Goal: Task Accomplishment & Management: Manage account settings

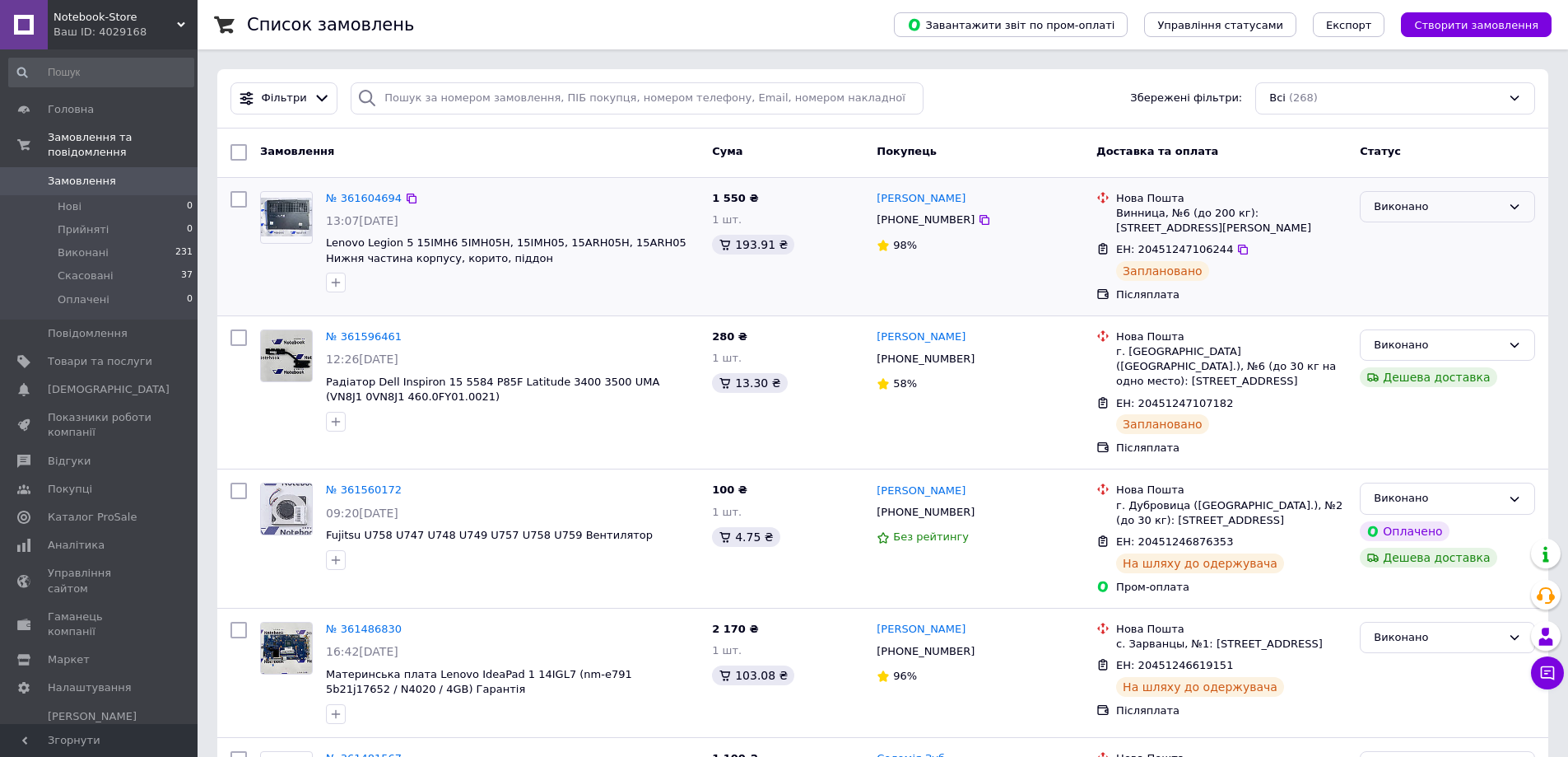
click at [1417, 217] on div "Виконано" at bounding box center [1447, 207] width 176 height 32
click at [1244, 163] on div "Доставка та оплата" at bounding box center [1221, 152] width 264 height 30
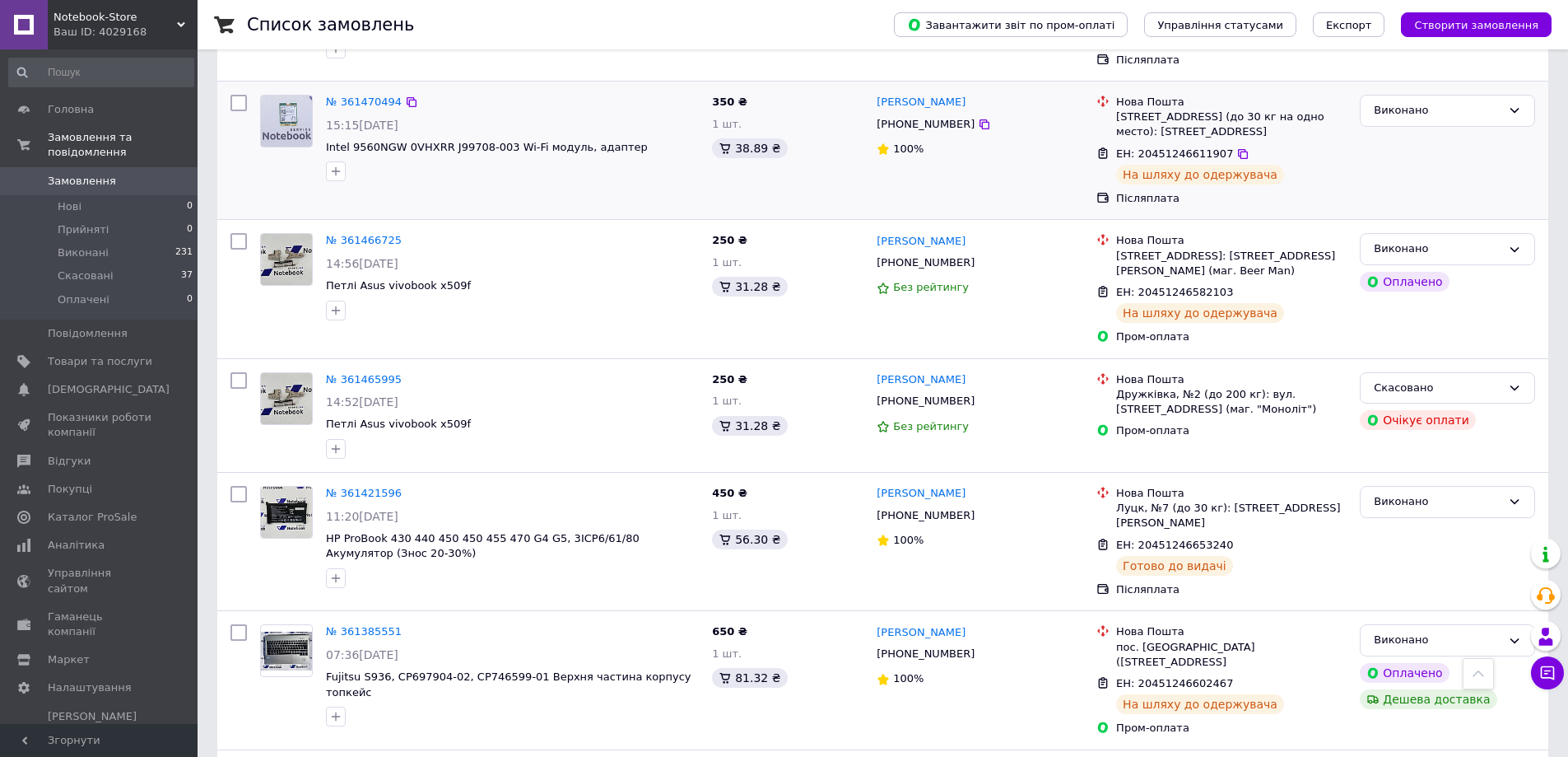
scroll to position [823, 0]
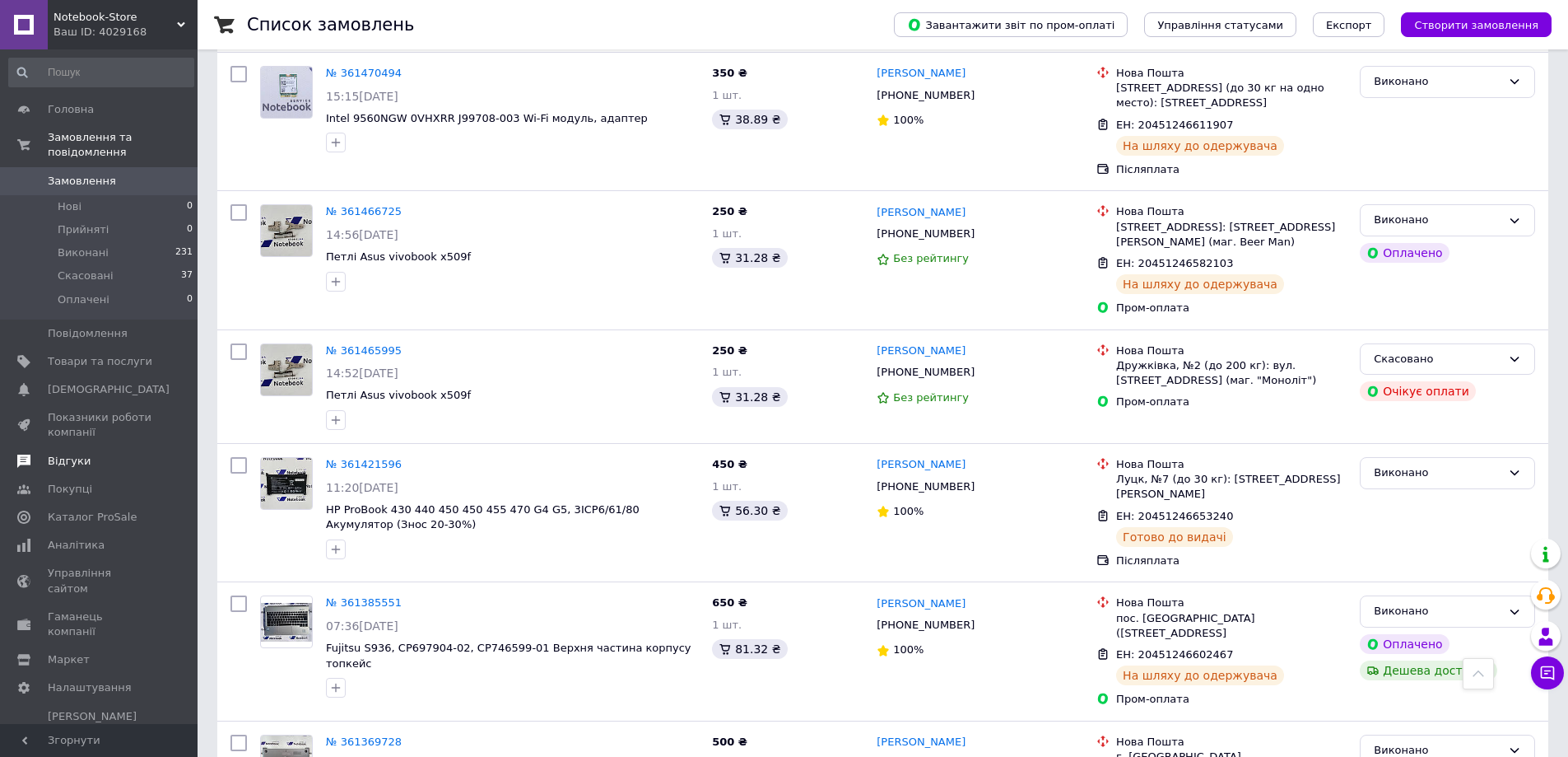
click at [62, 454] on span "Відгуки" at bounding box center [68, 461] width 43 height 15
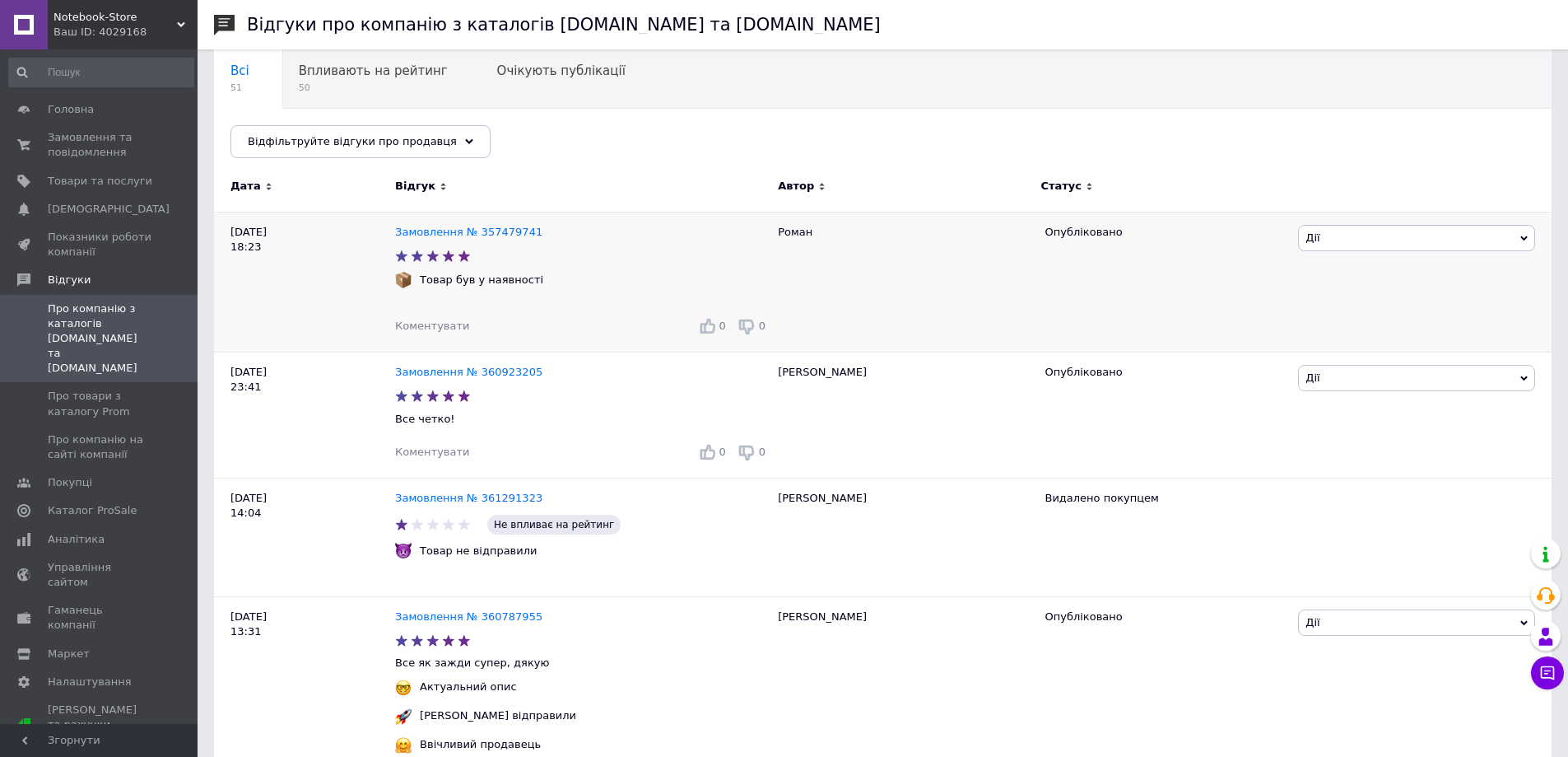
scroll to position [165, 0]
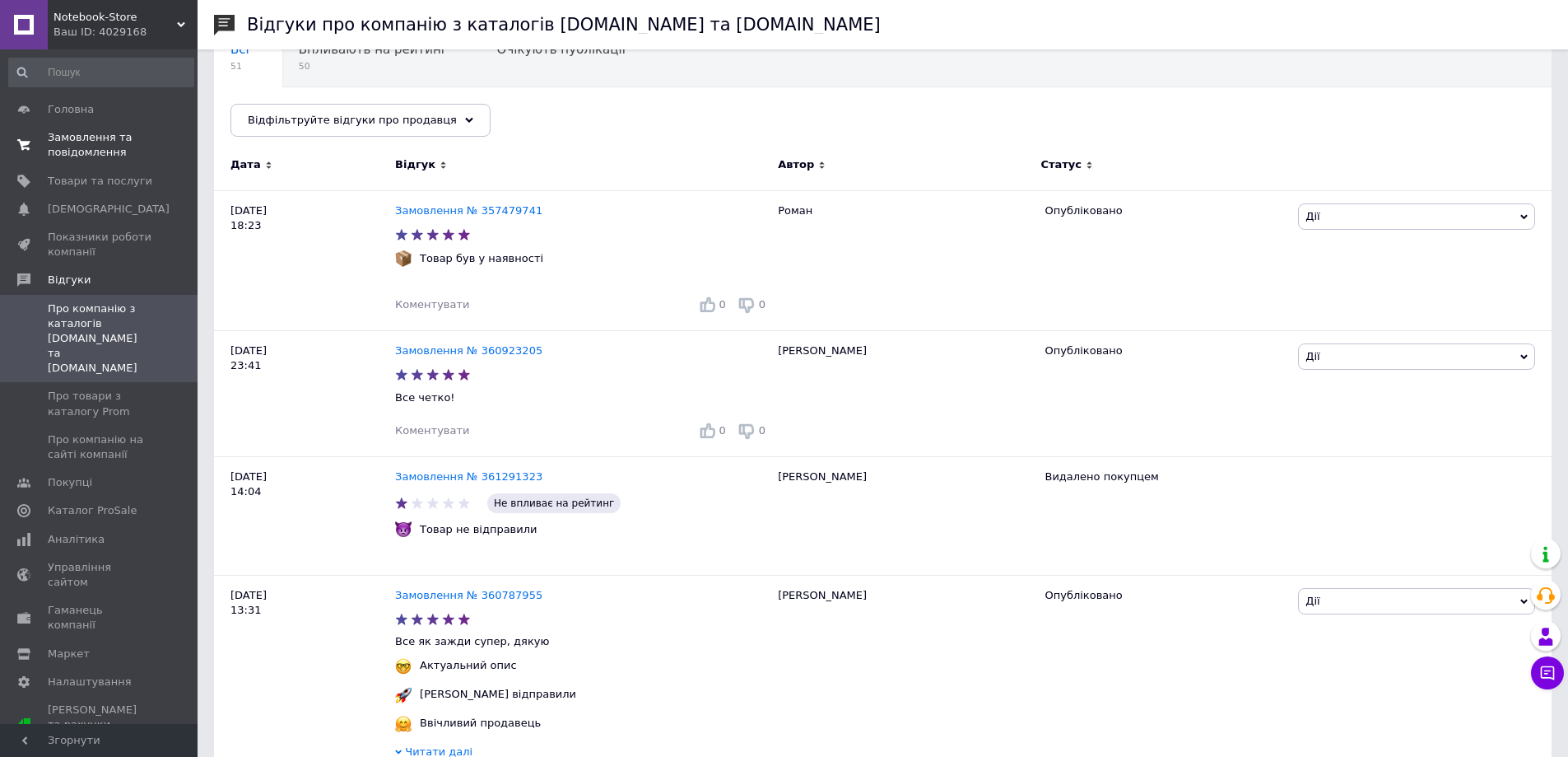
click at [76, 166] on link "Замовлення та повідомлення 0 0" at bounding box center [101, 145] width 203 height 43
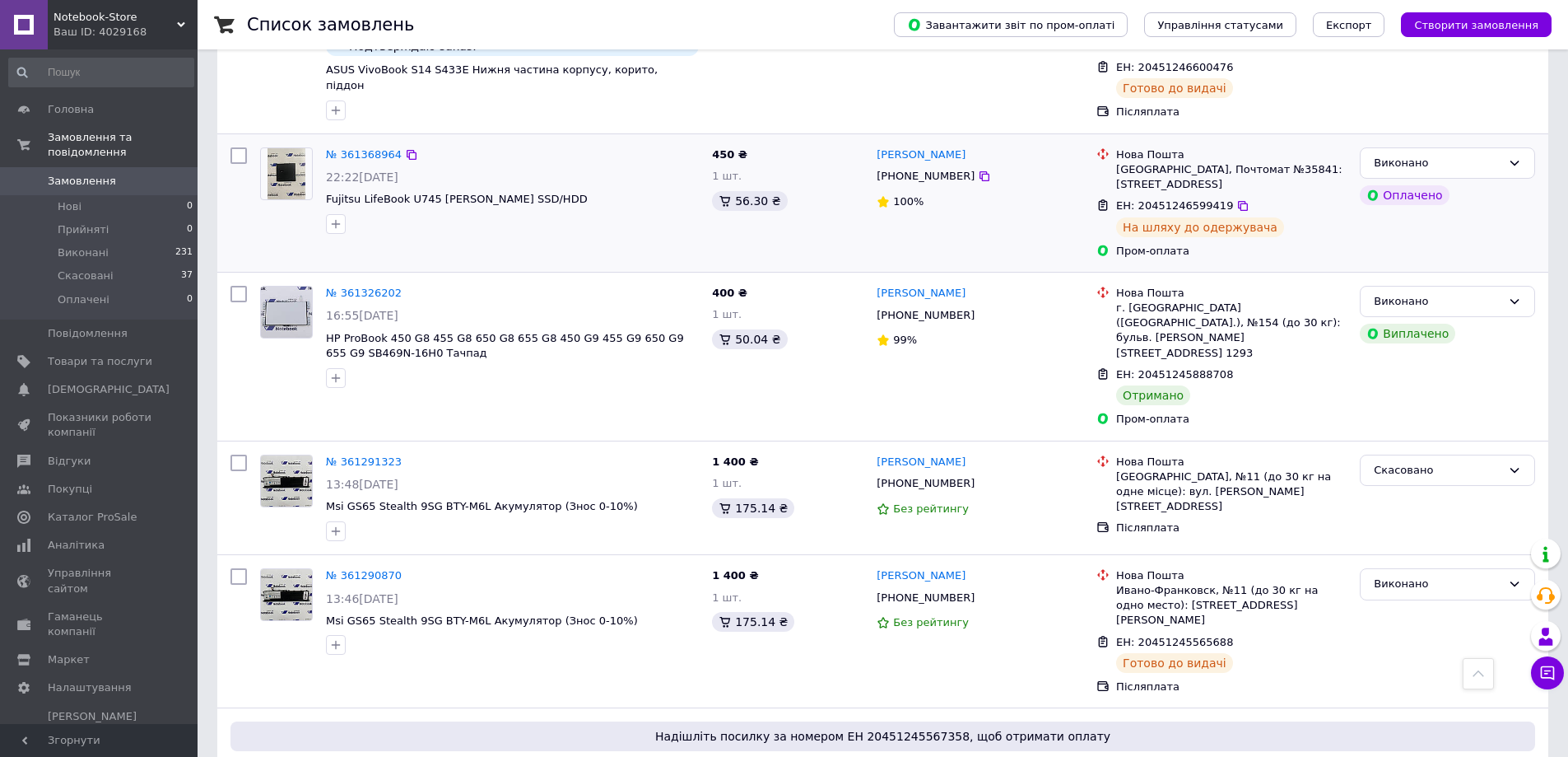
scroll to position [1729, 0]
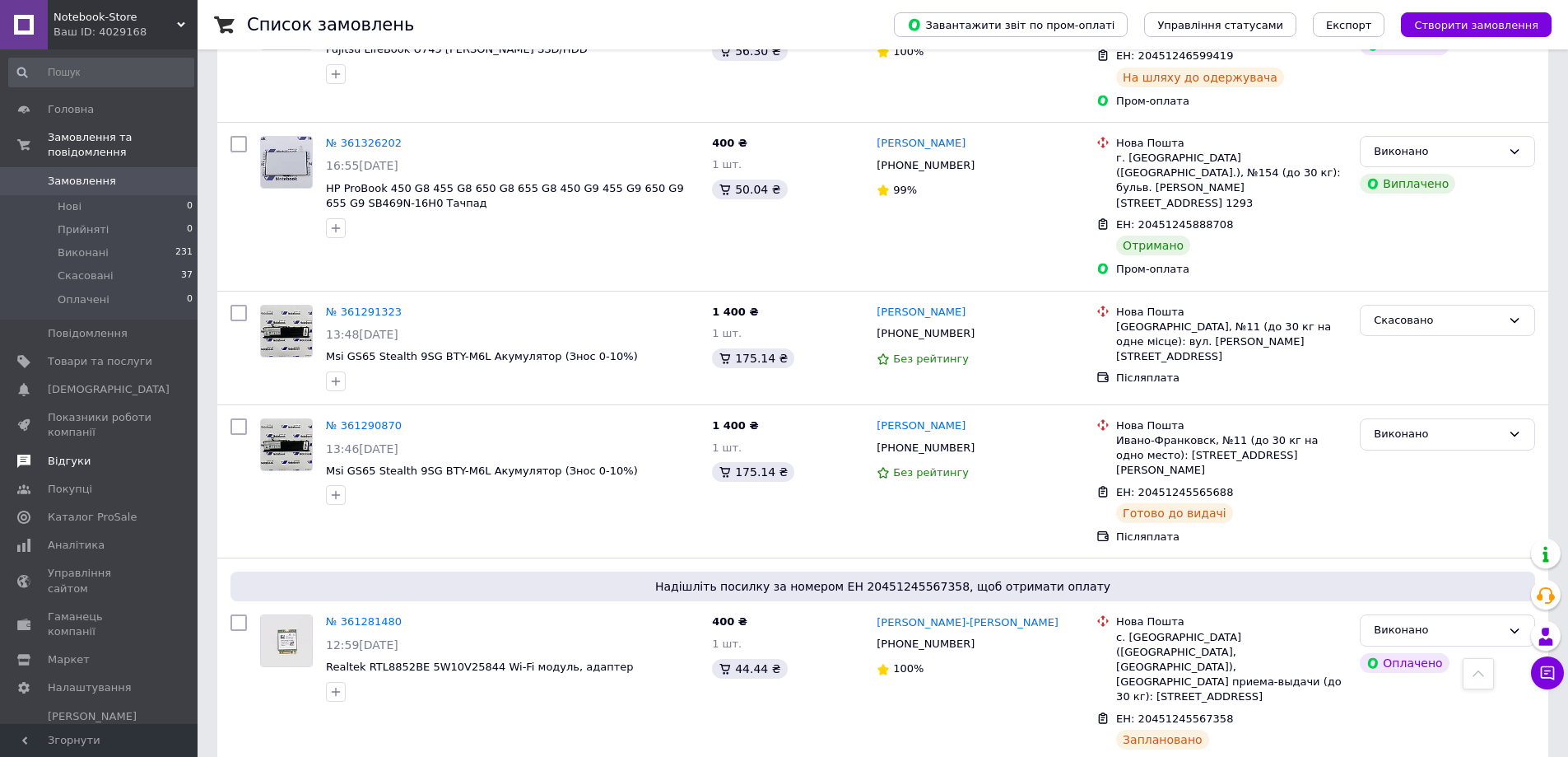
click at [95, 454] on span "Відгуки" at bounding box center [99, 461] width 105 height 15
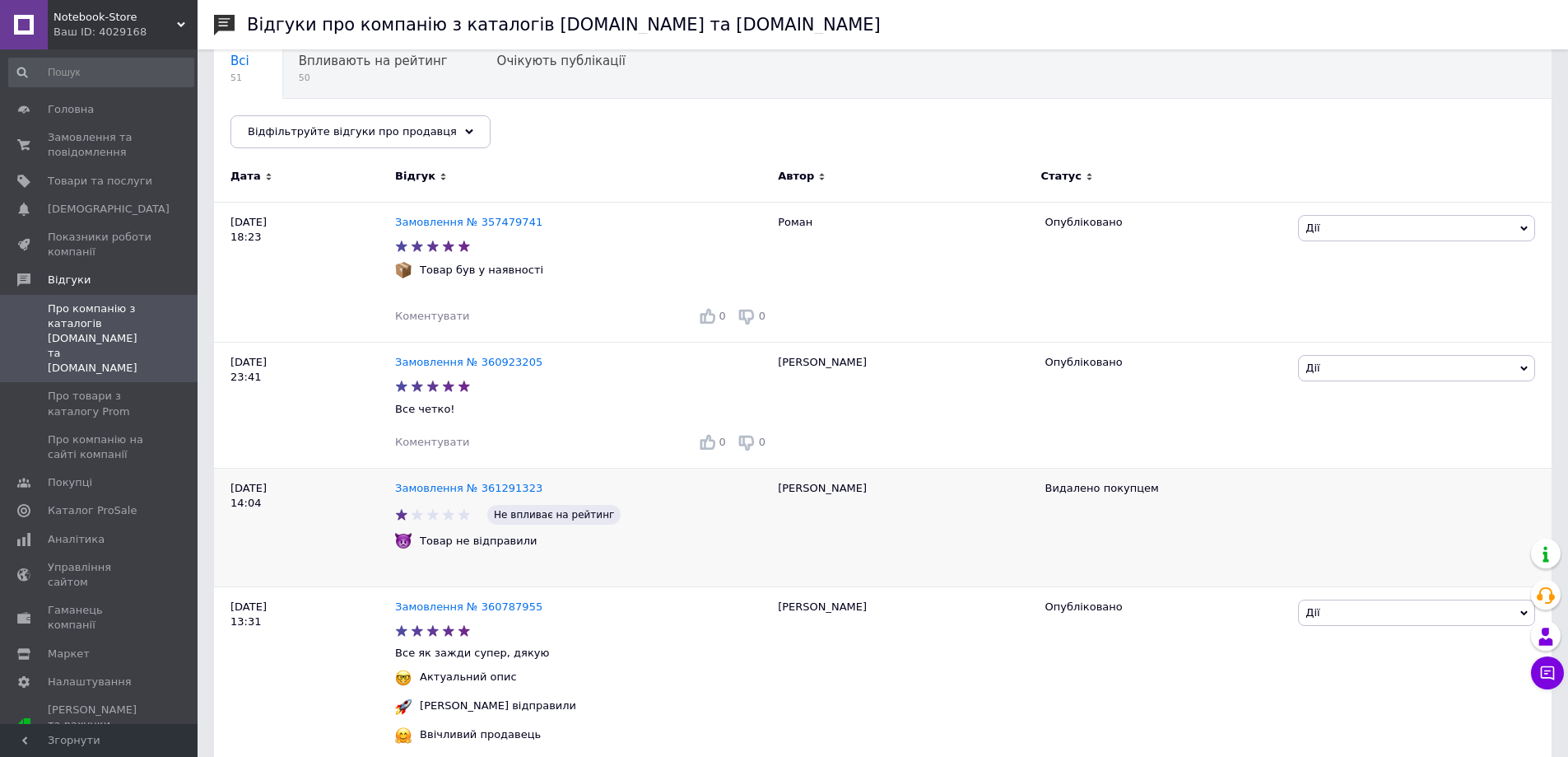
scroll to position [247, 0]
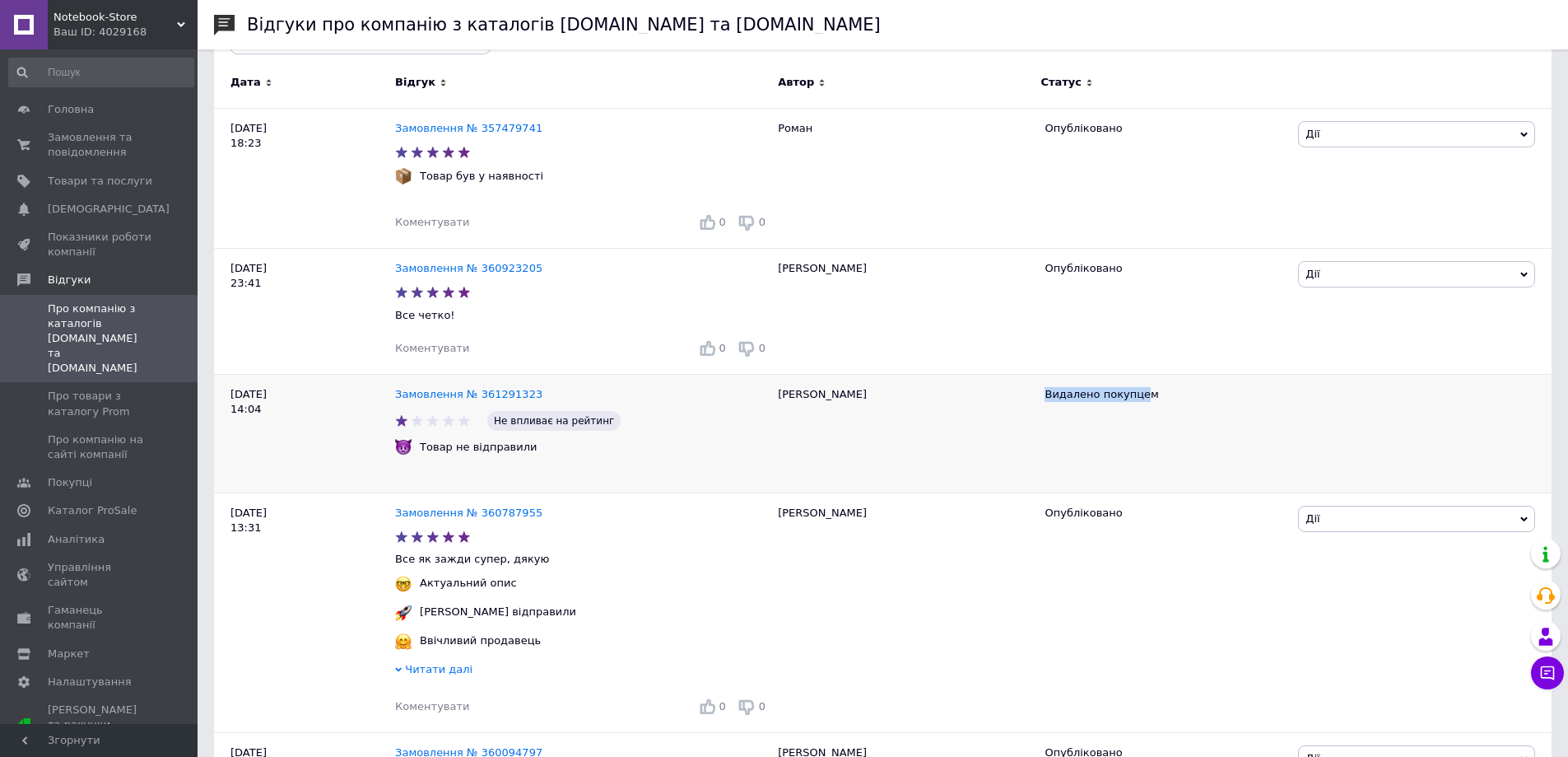
drag, startPoint x: 1042, startPoint y: 397, endPoint x: 1170, endPoint y: 394, distance: 128.0
click at [1134, 397] on div "Видалено покупцем" at bounding box center [1164, 434] width 257 height 118
click at [1171, 394] on div "Видалено покупцем" at bounding box center [1164, 394] width 241 height 15
drag, startPoint x: 1154, startPoint y: 399, endPoint x: 1008, endPoint y: 399, distance: 146.0
click at [1008, 399] on div "[DATE] 14:04 Замовлення № 361291323 Не впливає на рейтинг Товар не відправили […" at bounding box center [882, 434] width 1337 height 118
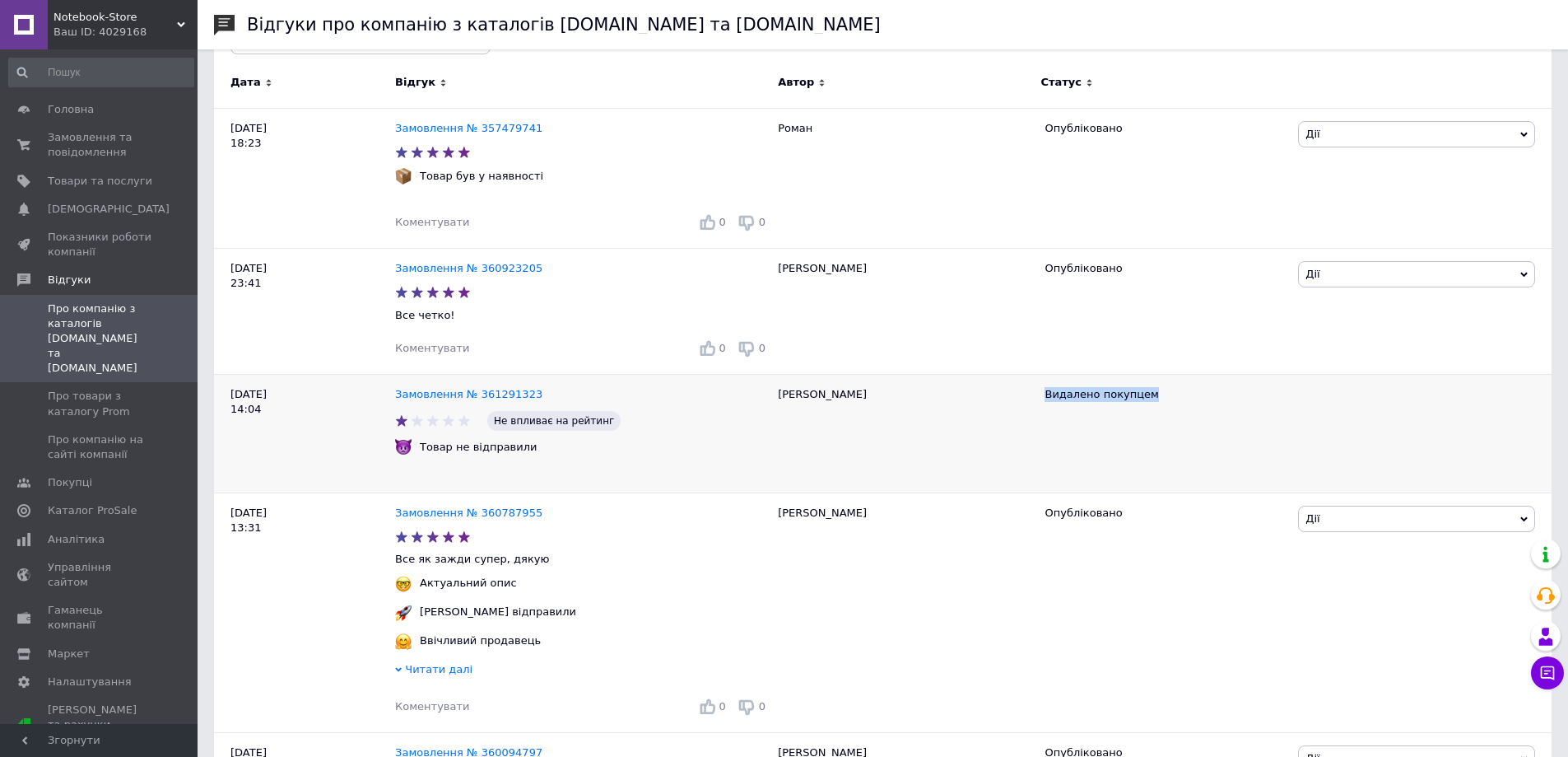
click at [1050, 394] on div "Видалено покупцем" at bounding box center [1164, 394] width 241 height 15
drag, startPoint x: 1043, startPoint y: 394, endPoint x: 1148, endPoint y: 398, distance: 105.1
click at [1148, 398] on div "Видалено покупцем" at bounding box center [1164, 434] width 257 height 118
click at [1148, 398] on div "Видалено покупцем" at bounding box center [1164, 394] width 241 height 15
drag, startPoint x: 1158, startPoint y: 394, endPoint x: 1100, endPoint y: 399, distance: 58.2
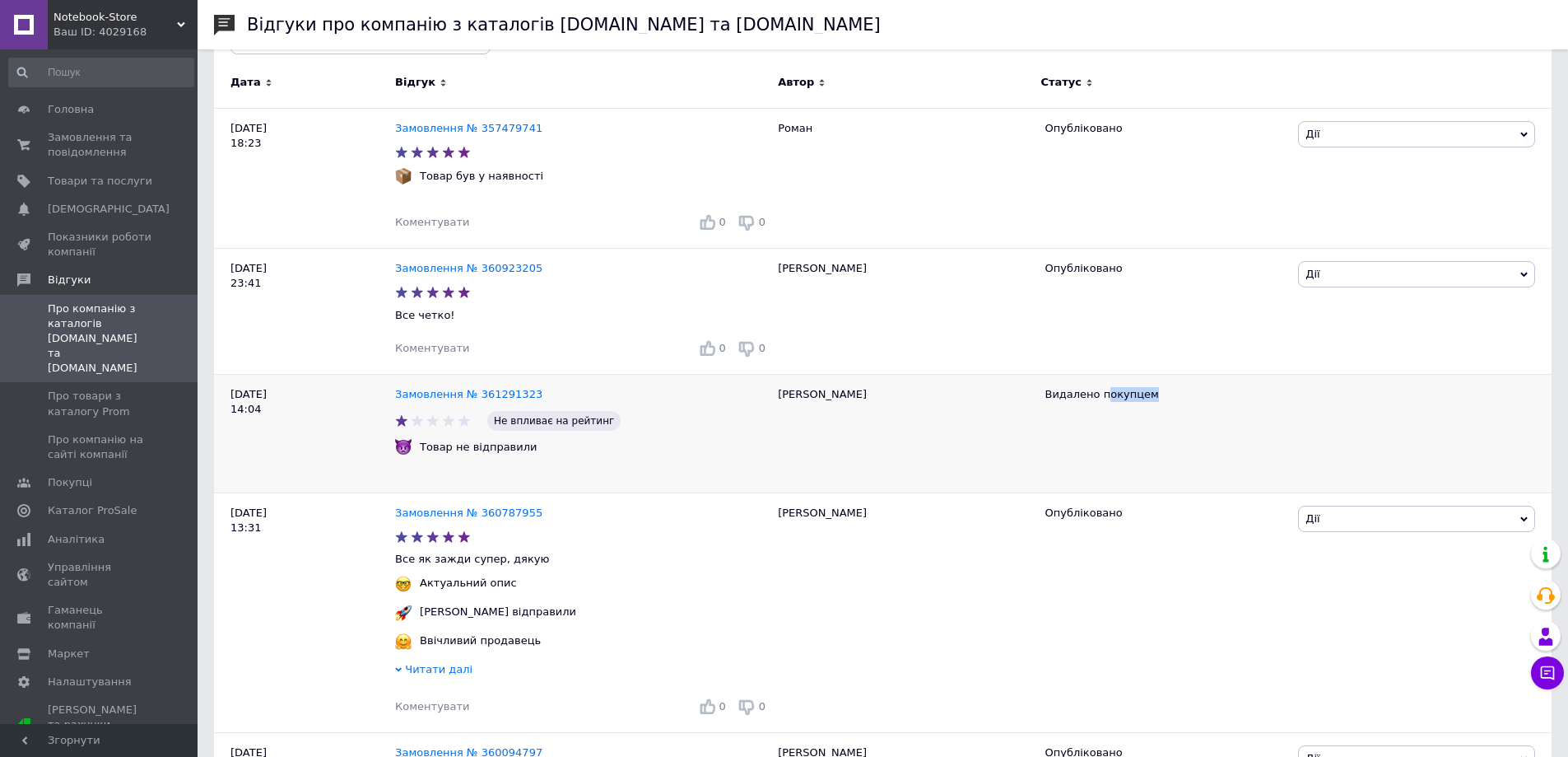
click at [1100, 399] on div "Видалено покупцем" at bounding box center [1164, 394] width 241 height 15
click at [1098, 402] on div "Видалено покупцем" at bounding box center [1164, 394] width 241 height 15
drag, startPoint x: 1098, startPoint y: 400, endPoint x: 1135, endPoint y: 400, distance: 37.0
click at [1132, 400] on div "Видалено покупцем" at bounding box center [1164, 394] width 241 height 15
click at [1140, 399] on div "Видалено покупцем" at bounding box center [1164, 394] width 241 height 15
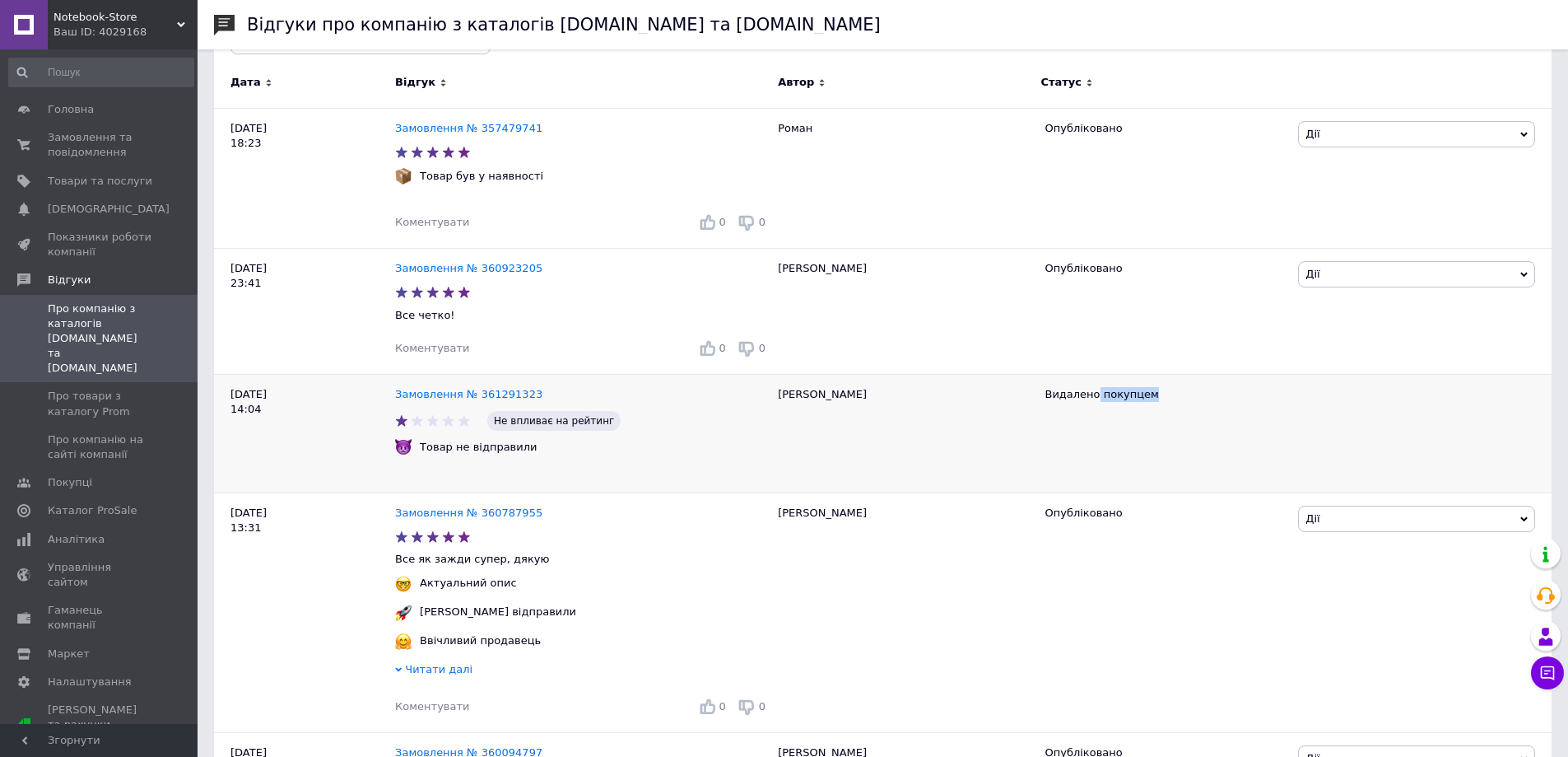
drag, startPoint x: 1154, startPoint y: 394, endPoint x: 1093, endPoint y: 405, distance: 62.0
click at [1093, 405] on div "Видалено покупцем" at bounding box center [1164, 434] width 257 height 118
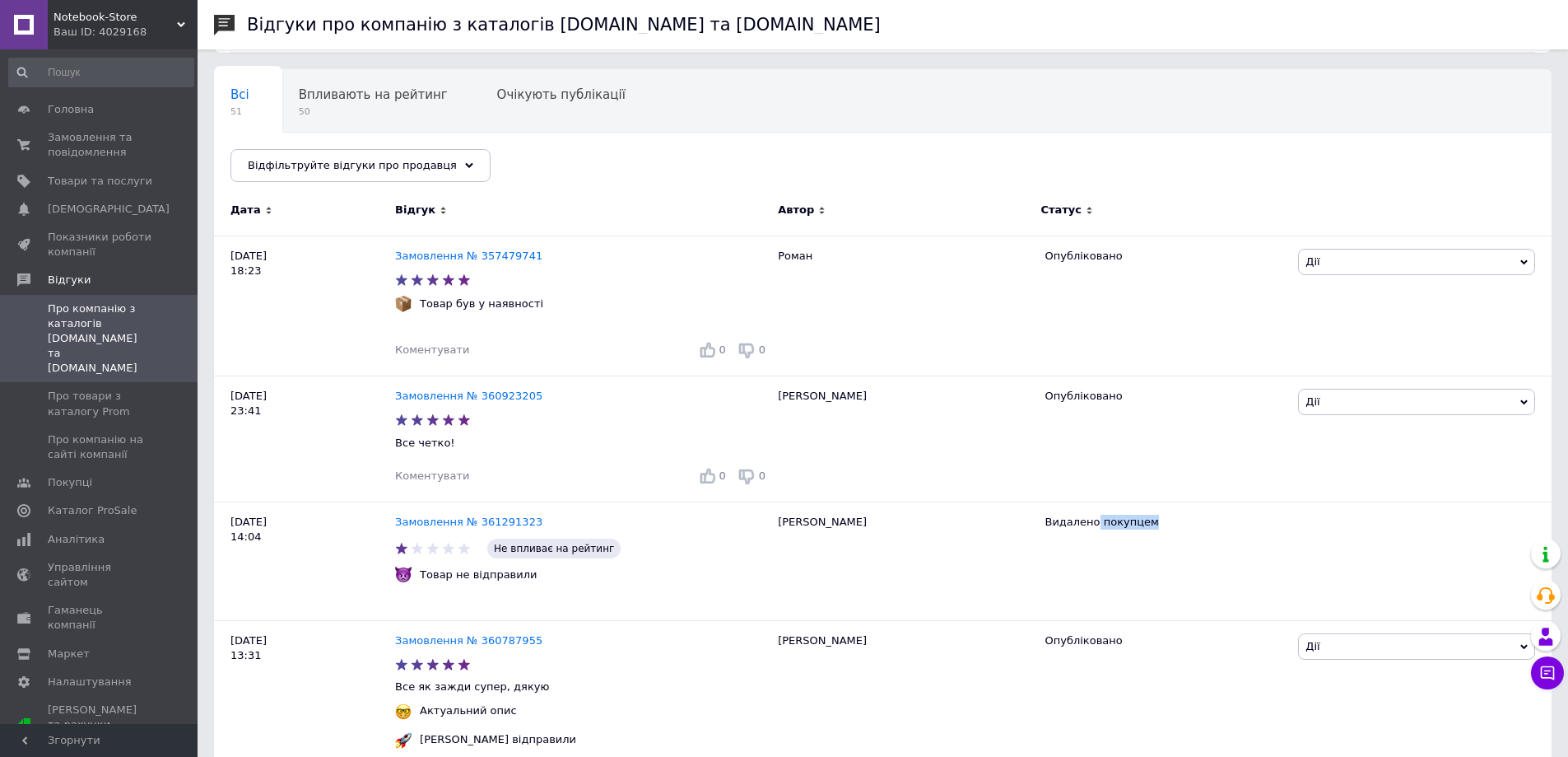
scroll to position [0, 0]
